Goal: Task Accomplishment & Management: Manage account settings

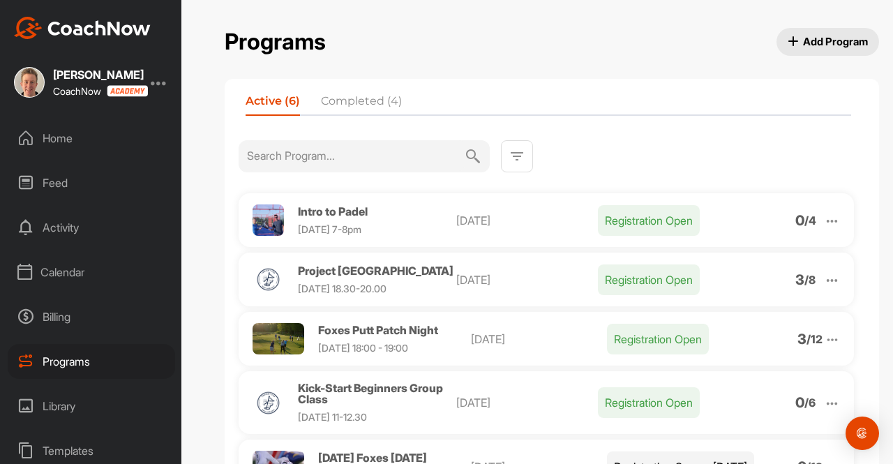
click at [80, 318] on div "Billing" at bounding box center [92, 316] width 168 height 35
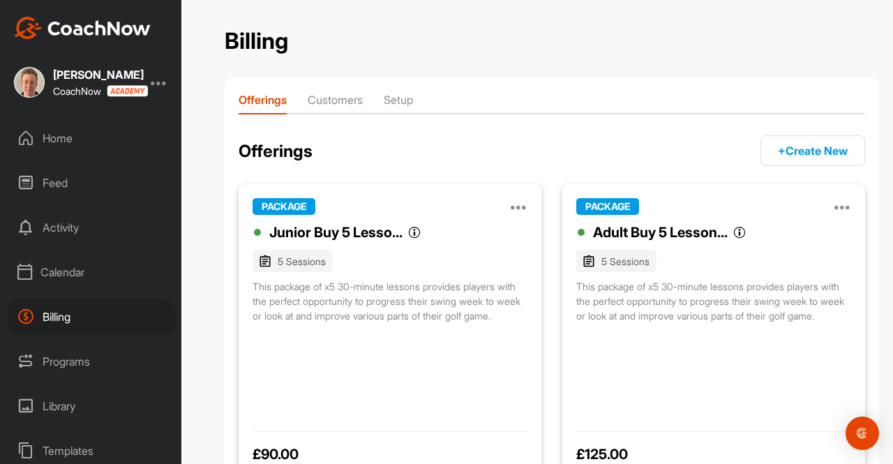
click at [348, 110] on li "Customers" at bounding box center [335, 102] width 55 height 22
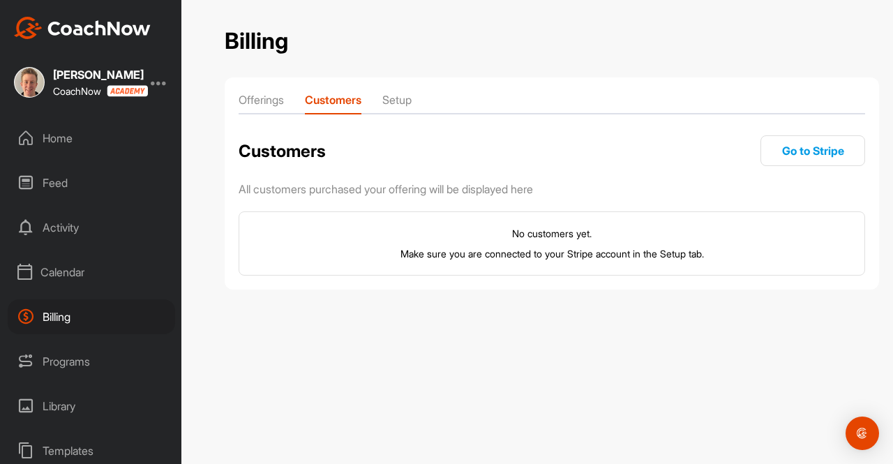
click at [262, 104] on li "Offerings" at bounding box center [261, 102] width 45 height 22
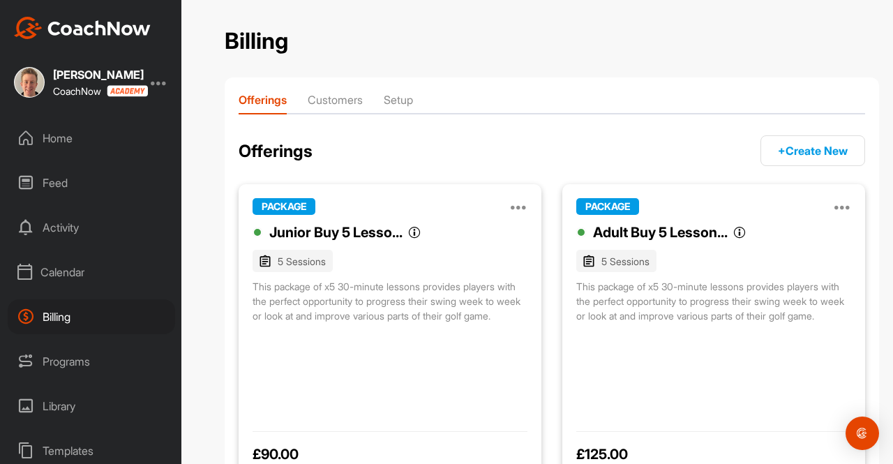
click at [82, 287] on div "Calendar" at bounding box center [92, 272] width 168 height 35
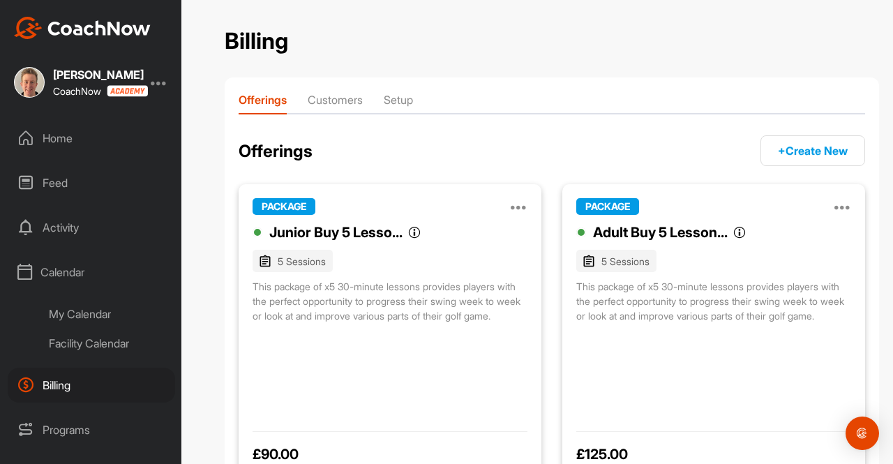
click at [85, 328] on div "My Calendar" at bounding box center [107, 313] width 136 height 29
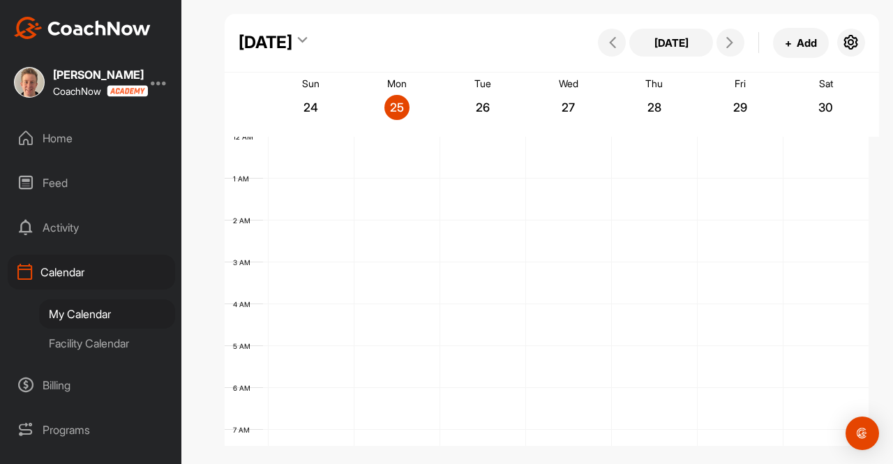
scroll to position [242, 0]
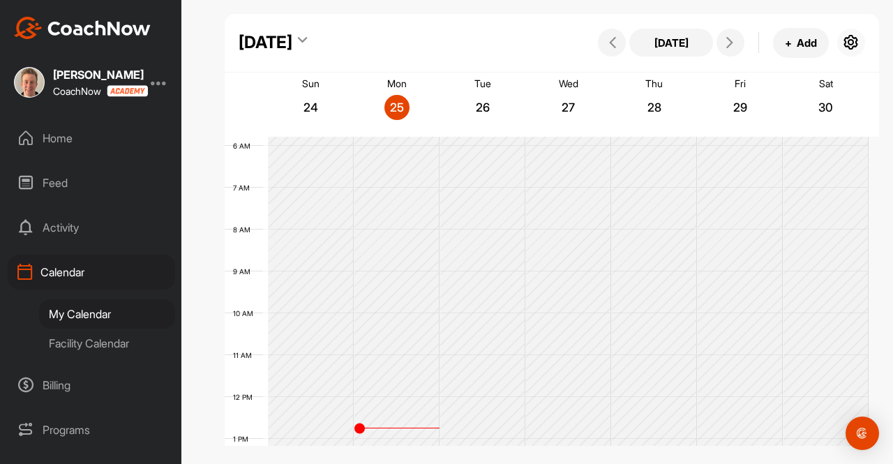
click at [840, 43] on button "button" at bounding box center [852, 43] width 28 height 28
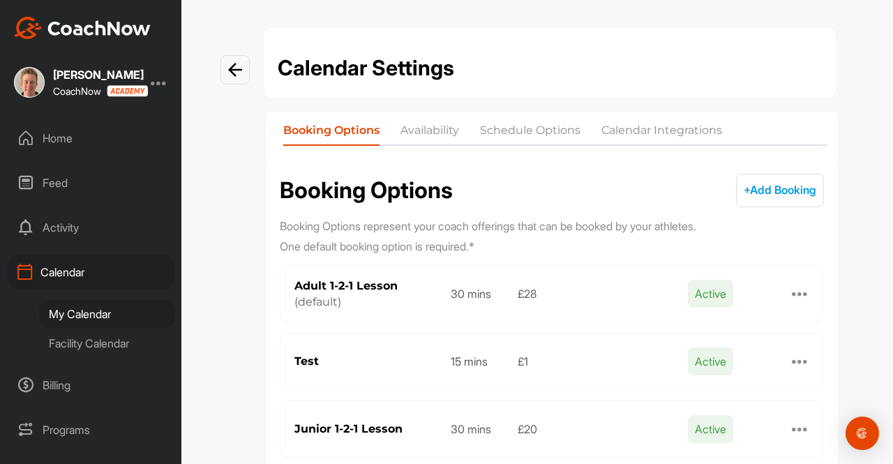
click at [436, 129] on li "Availability" at bounding box center [430, 133] width 59 height 22
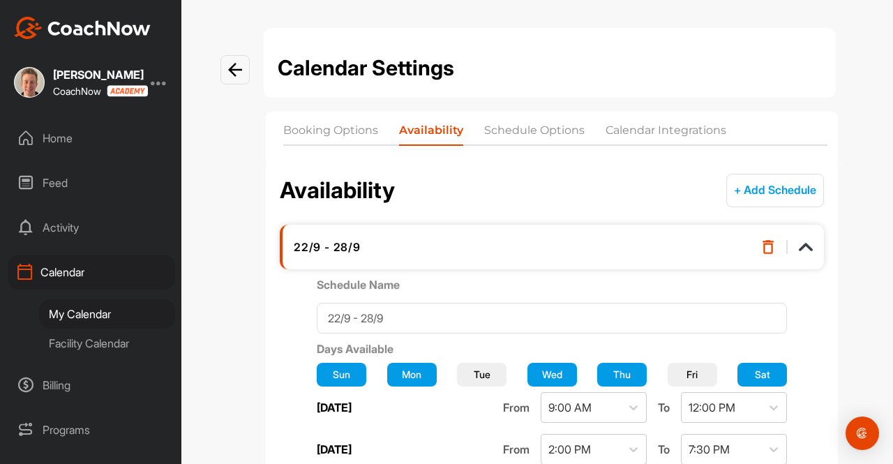
click at [517, 125] on li "Schedule Options" at bounding box center [534, 133] width 101 height 22
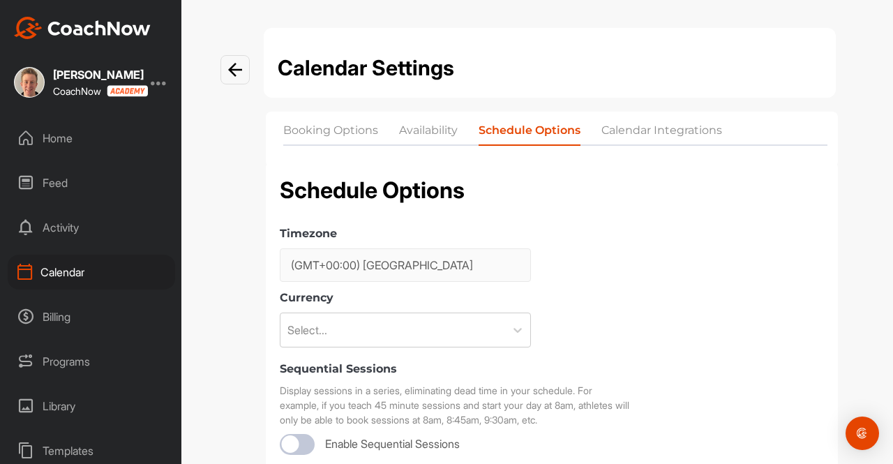
checkbox input "true"
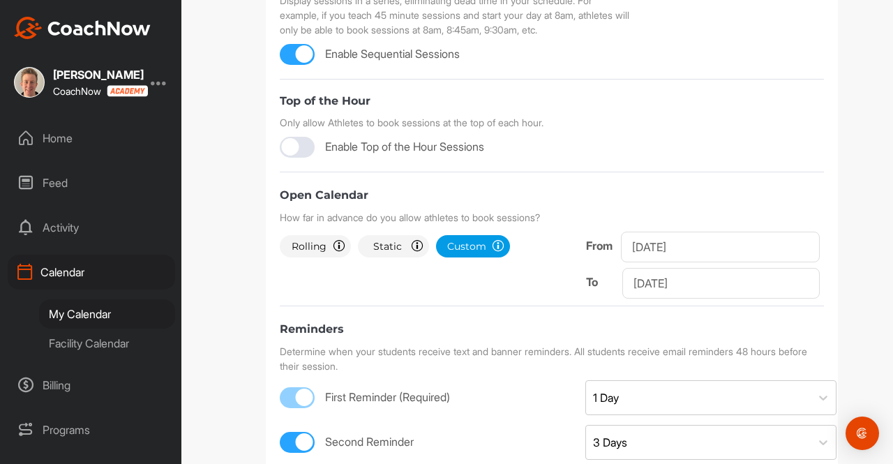
scroll to position [377, 0]
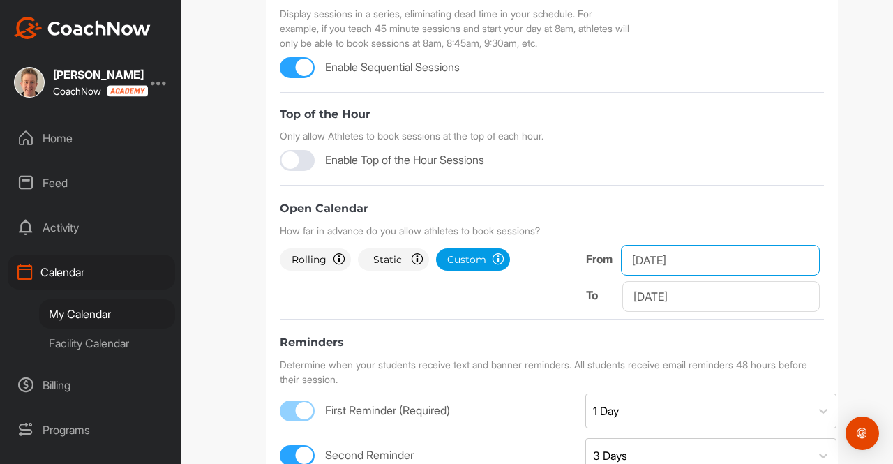
click at [667, 255] on input "[DATE]" at bounding box center [720, 260] width 199 height 31
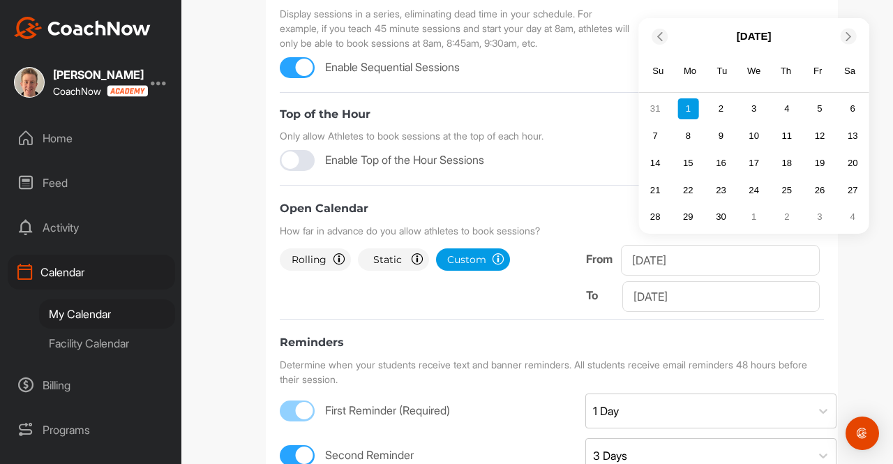
click at [842, 41] on div at bounding box center [848, 37] width 16 height 16
click at [748, 105] on div "1" at bounding box center [754, 108] width 21 height 21
type input "[DATE]"
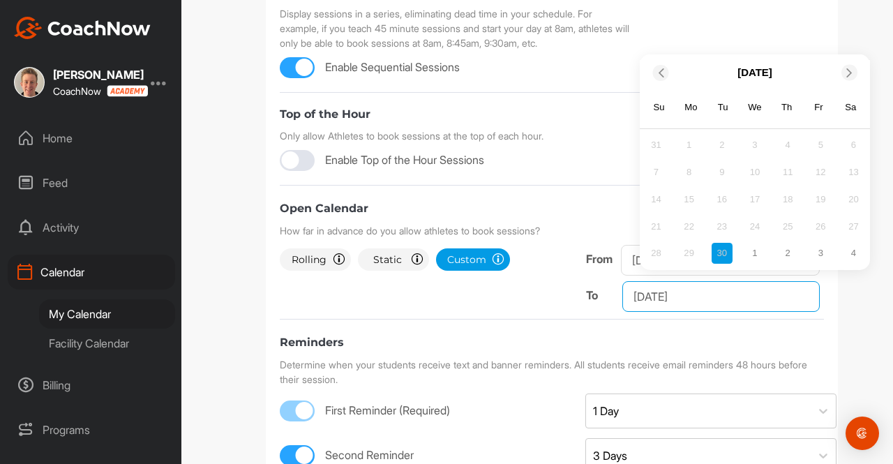
click at [644, 302] on input "[DATE]" at bounding box center [722, 296] width 198 height 31
click at [842, 70] on div at bounding box center [850, 73] width 16 height 16
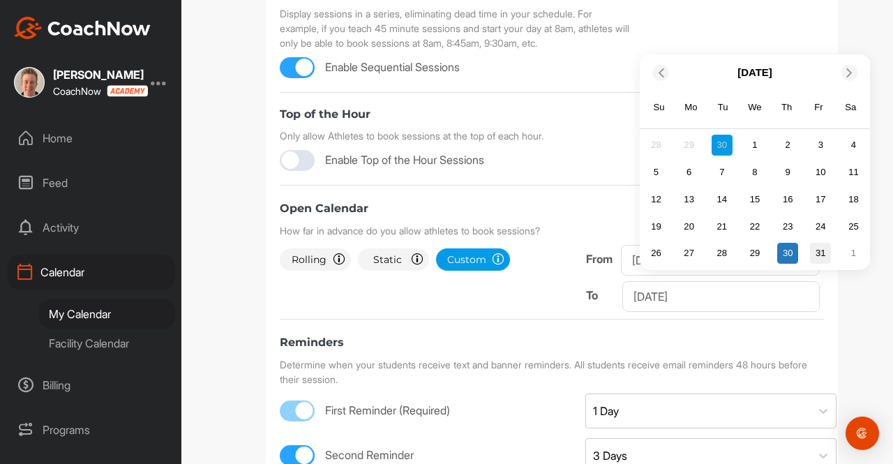
click at [819, 251] on div "31" at bounding box center [820, 253] width 21 height 21
type input "[DATE]"
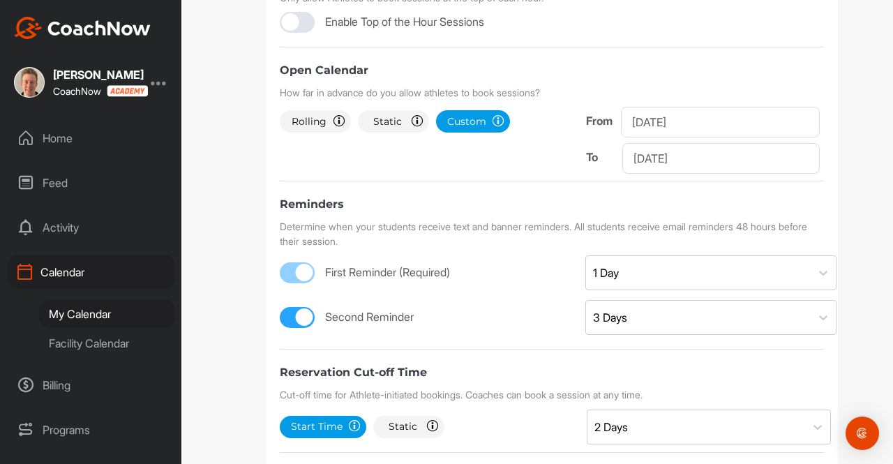
scroll to position [697, 0]
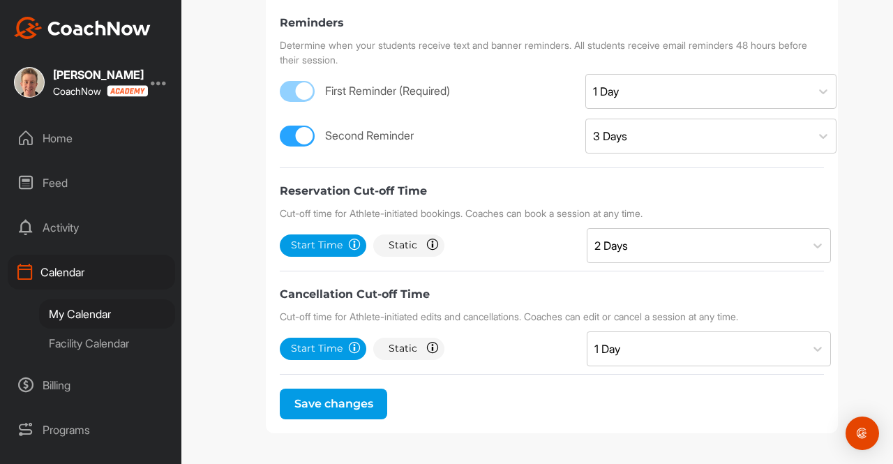
click at [346, 407] on button "Save changes" at bounding box center [333, 404] width 107 height 31
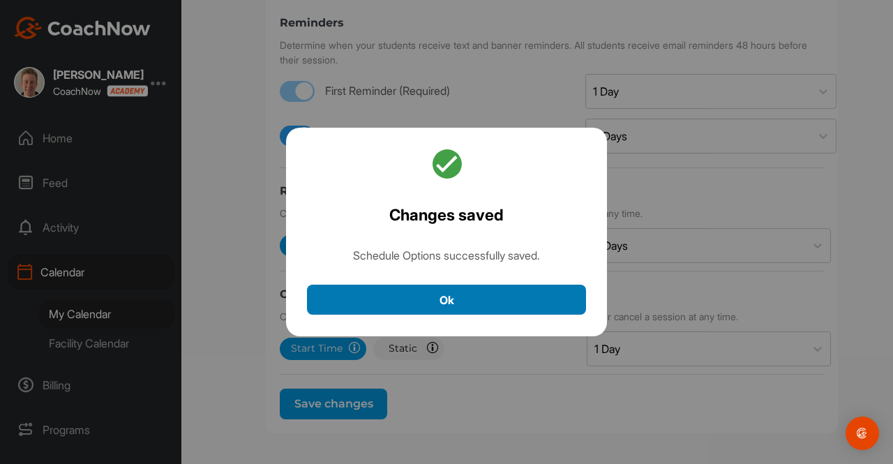
click at [417, 312] on button "Ok" at bounding box center [446, 300] width 279 height 30
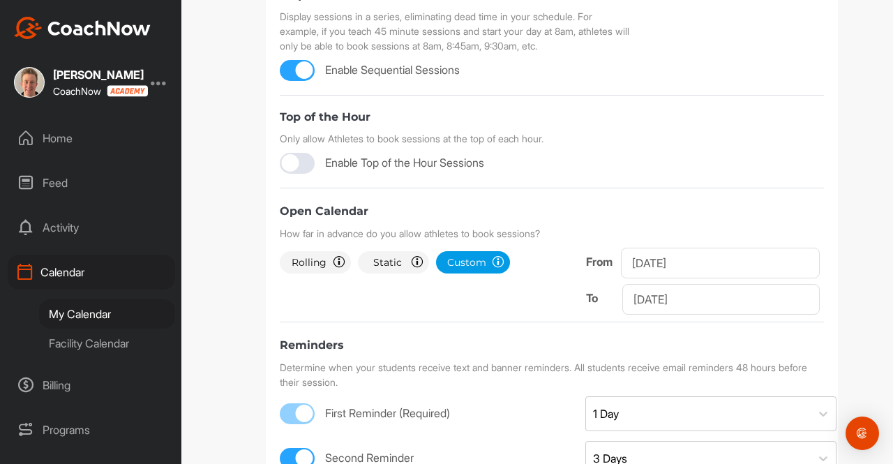
scroll to position [329, 0]
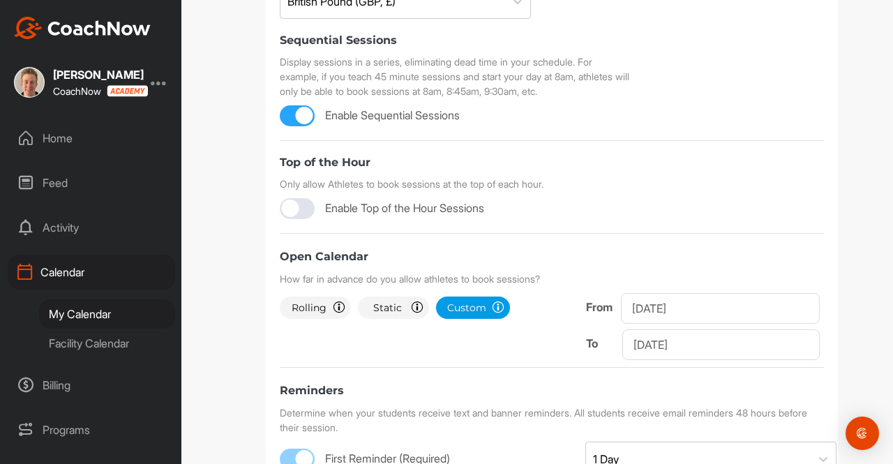
click at [55, 273] on div "Calendar" at bounding box center [92, 272] width 168 height 35
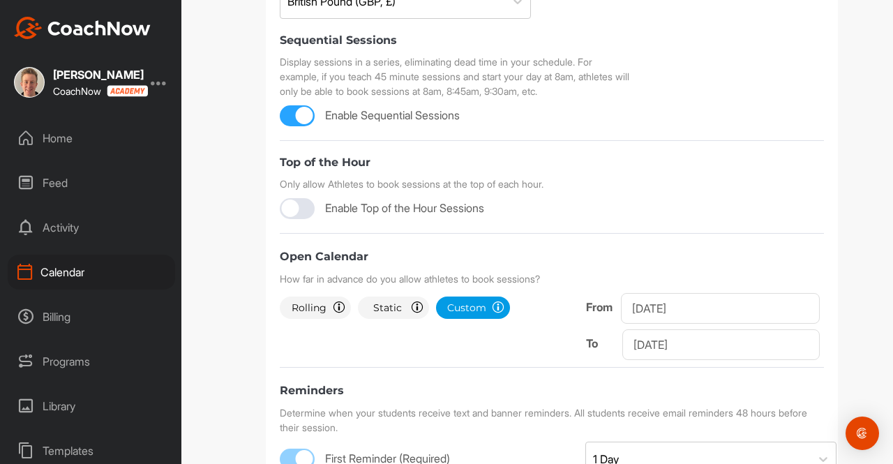
click at [54, 143] on div "Home" at bounding box center [92, 138] width 168 height 35
